Goal: Task Accomplishment & Management: Use online tool/utility

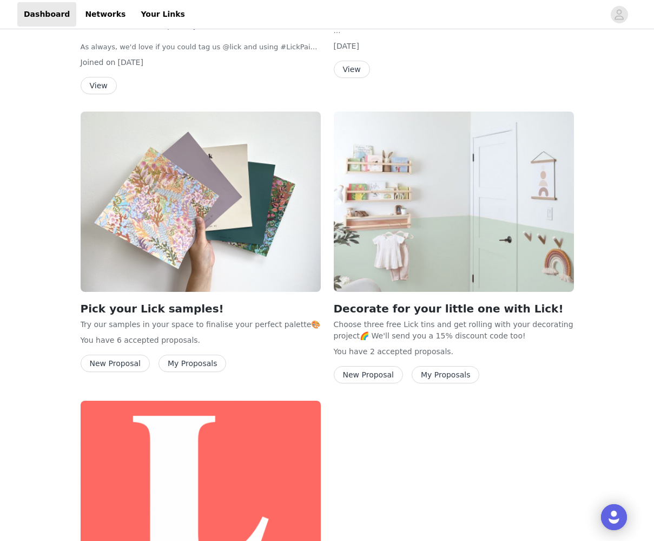
scroll to position [513, 0]
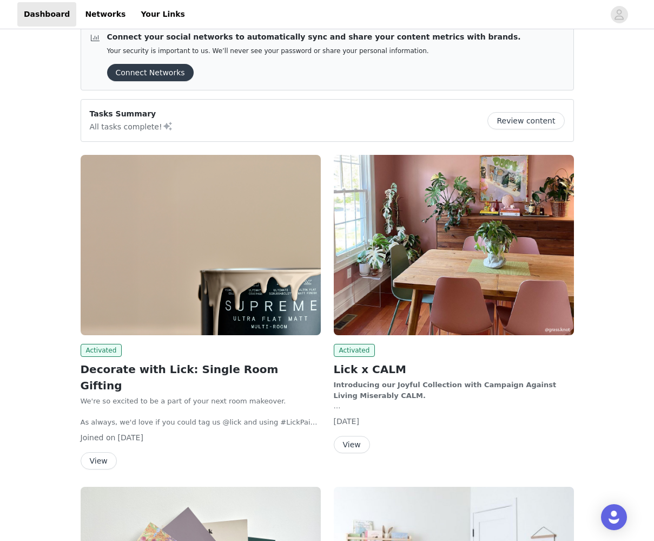
scroll to position [145, 0]
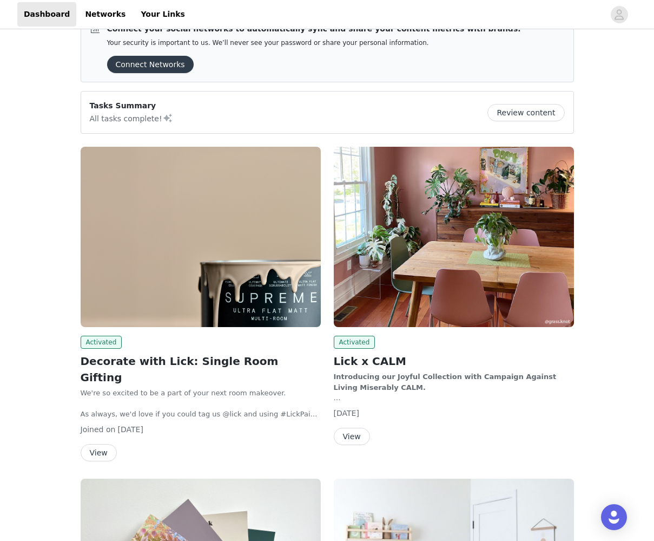
click at [103, 444] on button "View" at bounding box center [99, 452] width 36 height 17
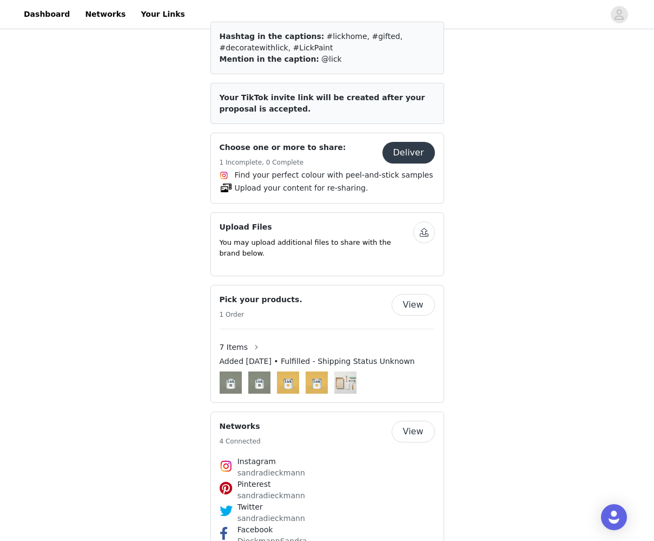
scroll to position [621, 0]
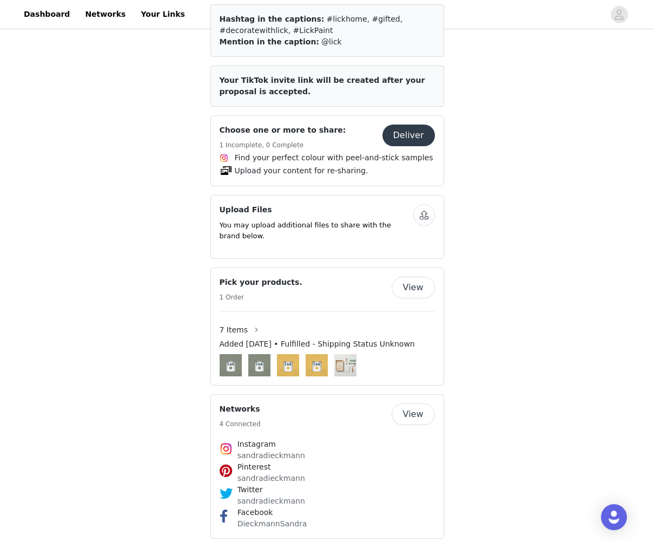
click at [414, 124] on button "Deliver" at bounding box center [409, 135] width 53 height 22
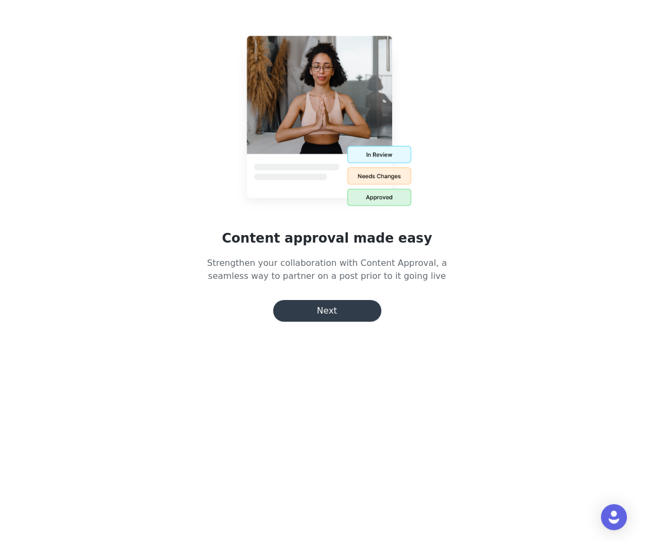
click at [345, 313] on button "Next" at bounding box center [327, 311] width 108 height 22
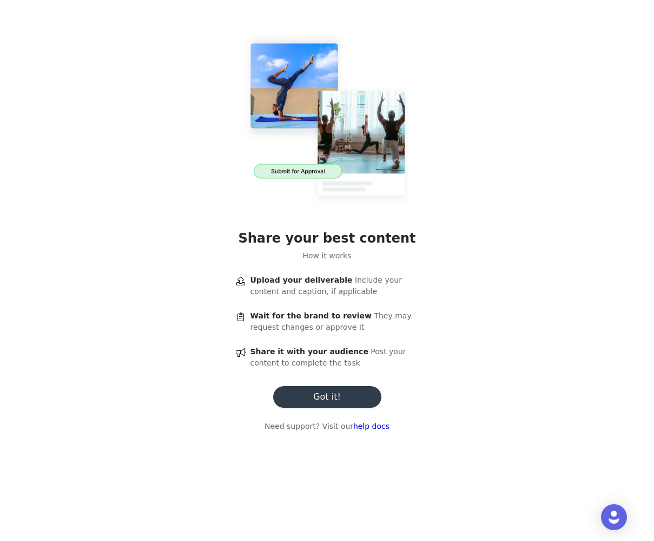
click at [339, 401] on button "Got it!" at bounding box center [327, 397] width 108 height 22
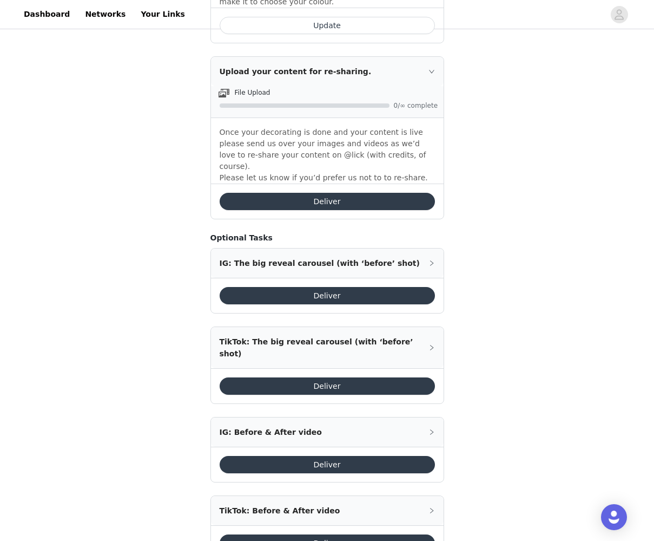
scroll to position [601, 0]
